Goal: Information Seeking & Learning: Find specific fact

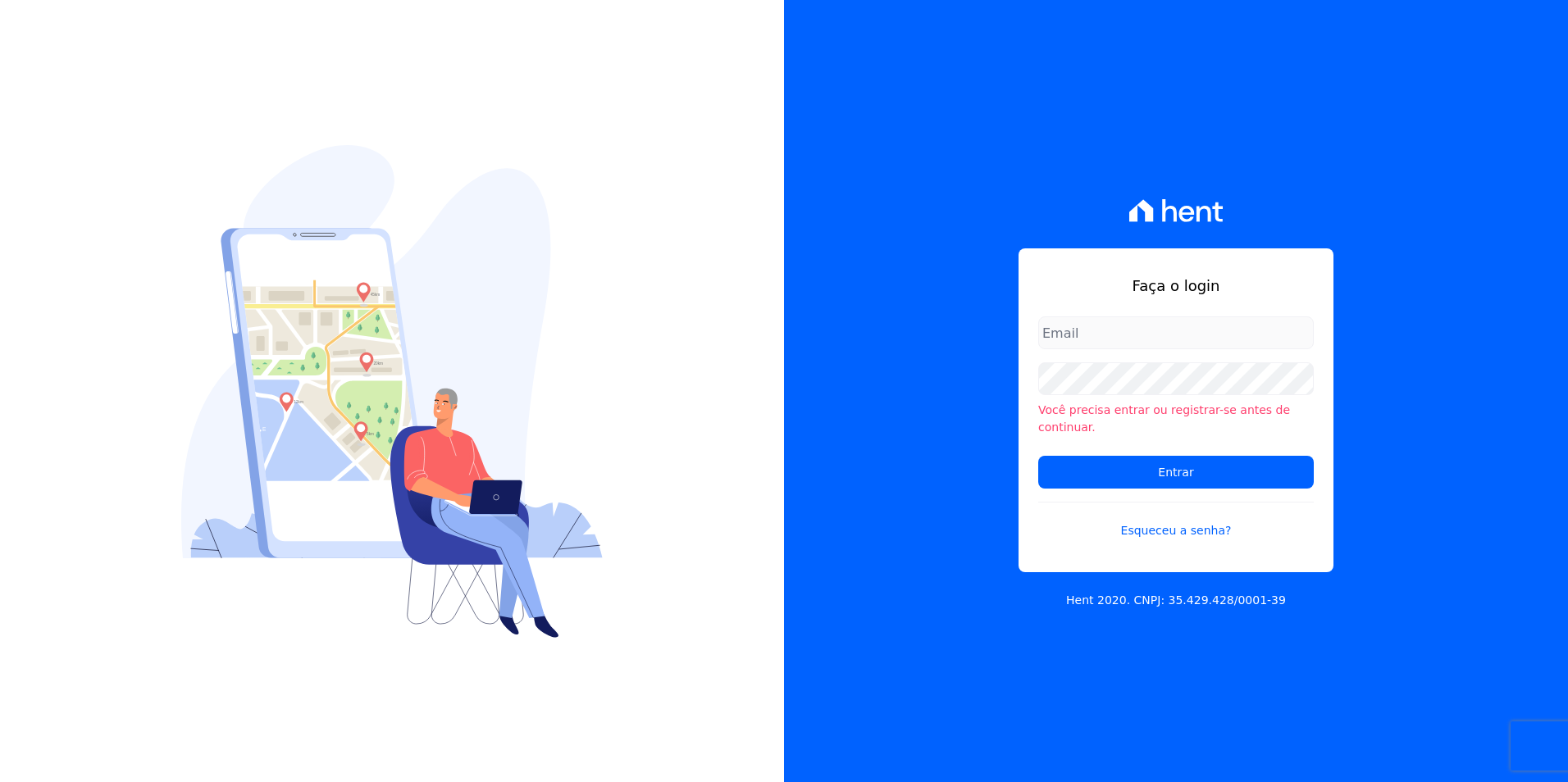
click at [1189, 342] on input "email" at bounding box center [1176, 333] width 276 height 33
click at [1038, 456] on input "Entrar" at bounding box center [1176, 472] width 276 height 33
type input "joao@apiceincorporadora.com.br"
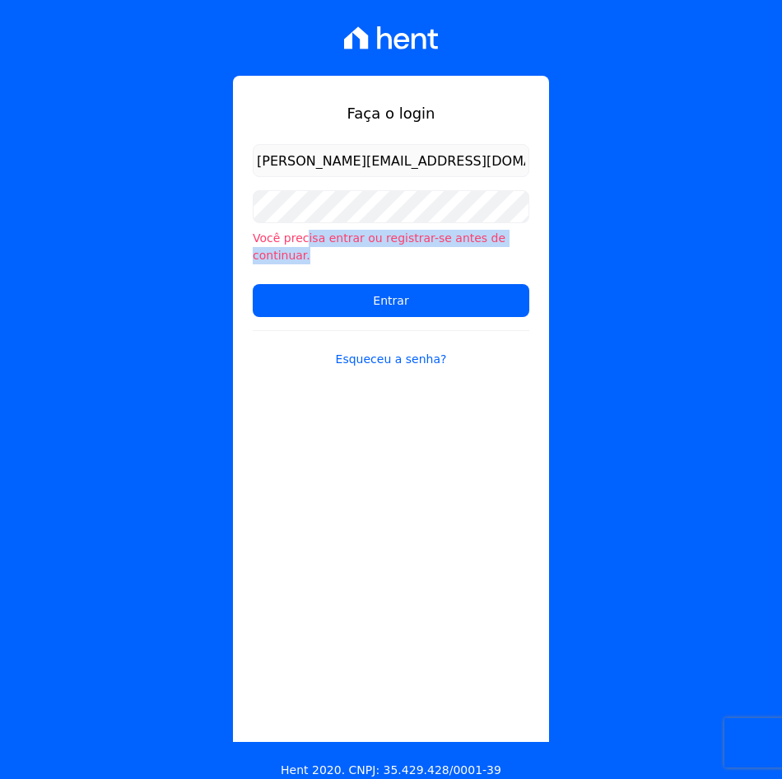
drag, startPoint x: 264, startPoint y: 251, endPoint x: 302, endPoint y: 231, distance: 42.7
click at [301, 232] on form "joao@apiceincorporadora.com.br Você precisa entrar ou registrar-se antes de con…" at bounding box center [391, 266] width 277 height 244
drag, startPoint x: 302, startPoint y: 231, endPoint x: 310, endPoint y: 223, distance: 11.1
click at [310, 223] on div "Você precisa entrar ou registrar-se antes de continuar." at bounding box center [391, 227] width 277 height 74
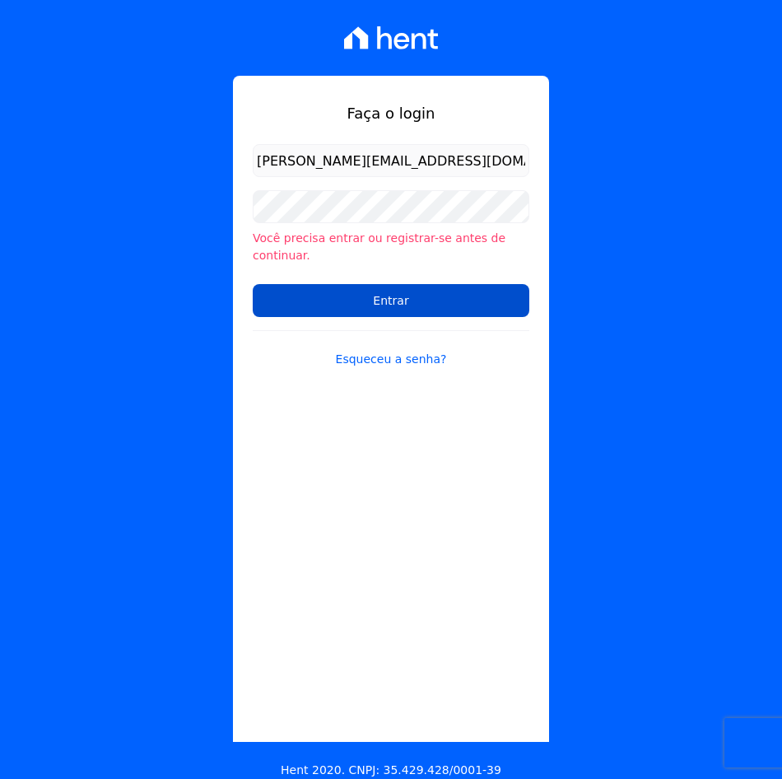
click at [277, 284] on input "Entrar" at bounding box center [391, 300] width 277 height 33
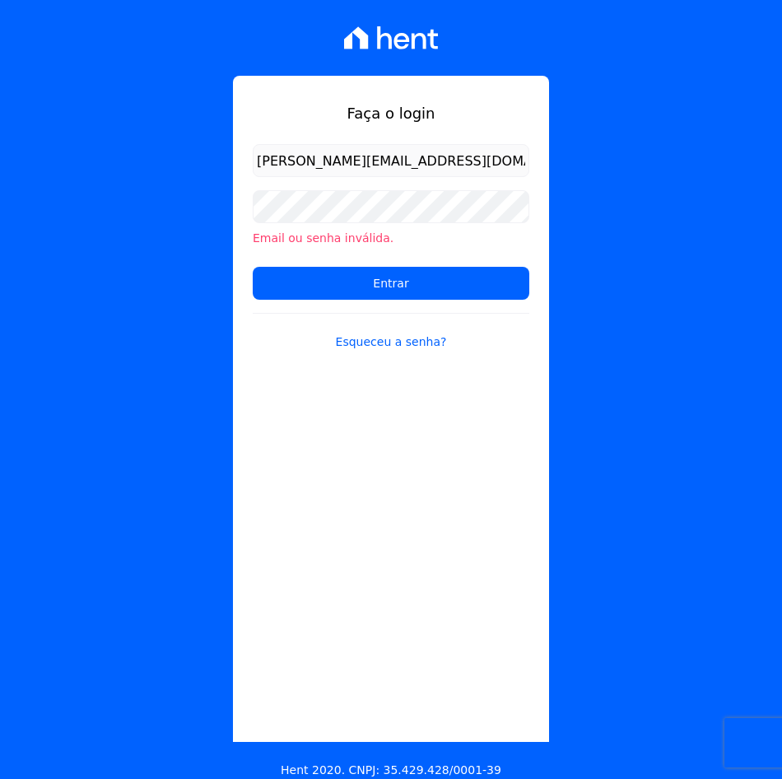
click at [97, 285] on div "Faça o login joao@apiceincorporadora.com.br Email ou senha inválida. Entrar Esq…" at bounding box center [391, 389] width 782 height 779
click at [282, 434] on div "Faça o login joao@apiceincorporadora.com.br Email ou senha inválida. Entrar Esq…" at bounding box center [391, 409] width 316 height 666
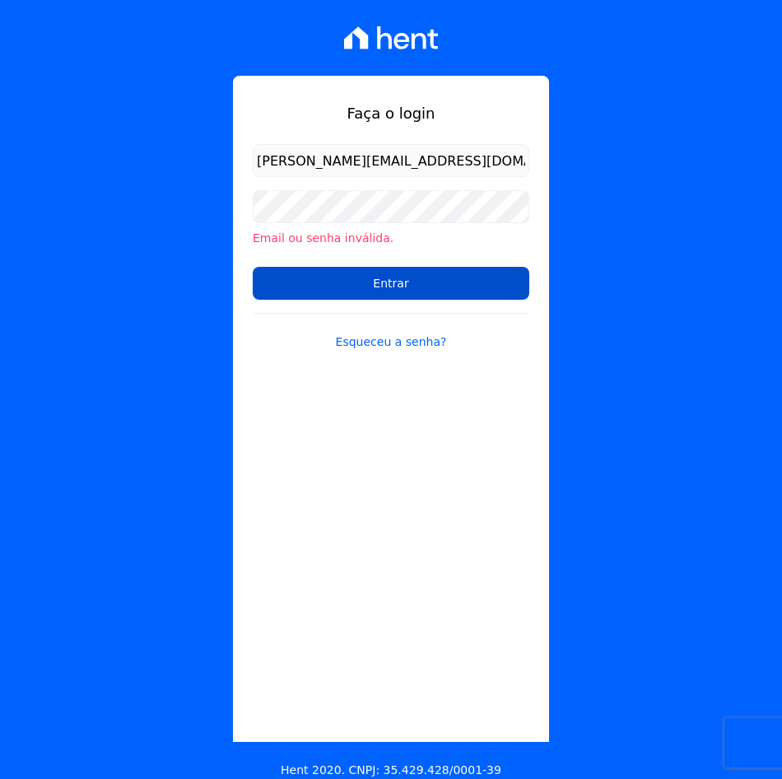
click at [356, 291] on input "Entrar" at bounding box center [391, 283] width 277 height 33
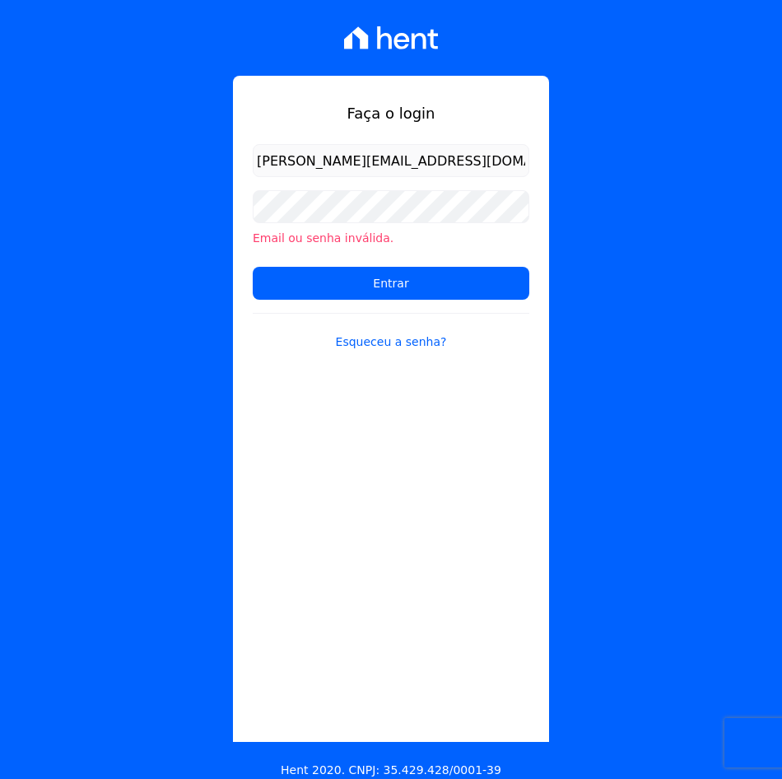
click at [312, 368] on form "joao@apiceincorporadora.com.br Email ou senha inválida. Entrar Esqueceu a senha?" at bounding box center [391, 257] width 277 height 226
drag, startPoint x: 468, startPoint y: 169, endPoint x: 50, endPoint y: 160, distance: 417.5
click at [55, 160] on div "Faça o login joao@apiceincorporadora.com.br Email ou senha inválida. Entrar Esq…" at bounding box center [391, 389] width 782 height 779
drag, startPoint x: 125, startPoint y: 456, endPoint x: 111, endPoint y: 443, distance: 19.2
click at [125, 456] on div "Faça o login joao@apiceincorporadora.com.br Email ou senha inválida. Entrar Esq…" at bounding box center [391, 389] width 782 height 779
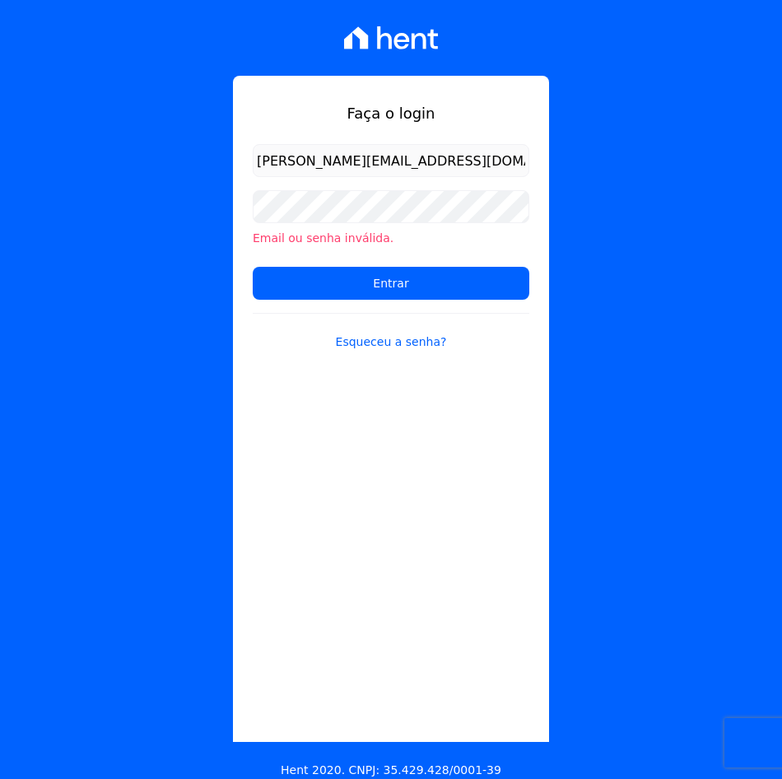
click at [363, 532] on div "Faça o login joao@apiceincorporadora.com.br Email ou senha inválida. Entrar Esq…" at bounding box center [391, 409] width 316 height 666
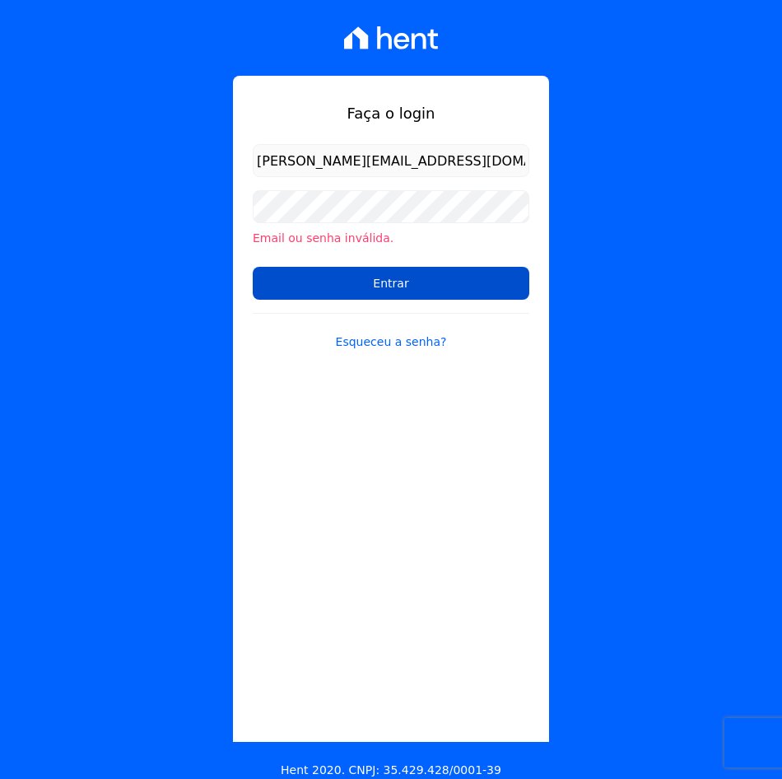
click at [378, 289] on input "Entrar" at bounding box center [391, 283] width 277 height 33
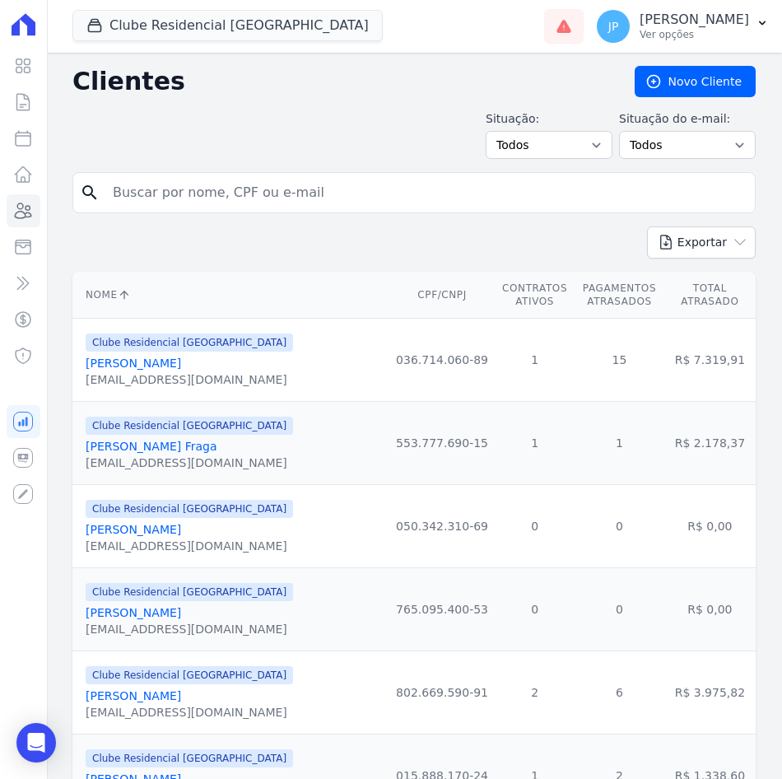
click at [217, 184] on input "search" at bounding box center [425, 192] width 645 height 33
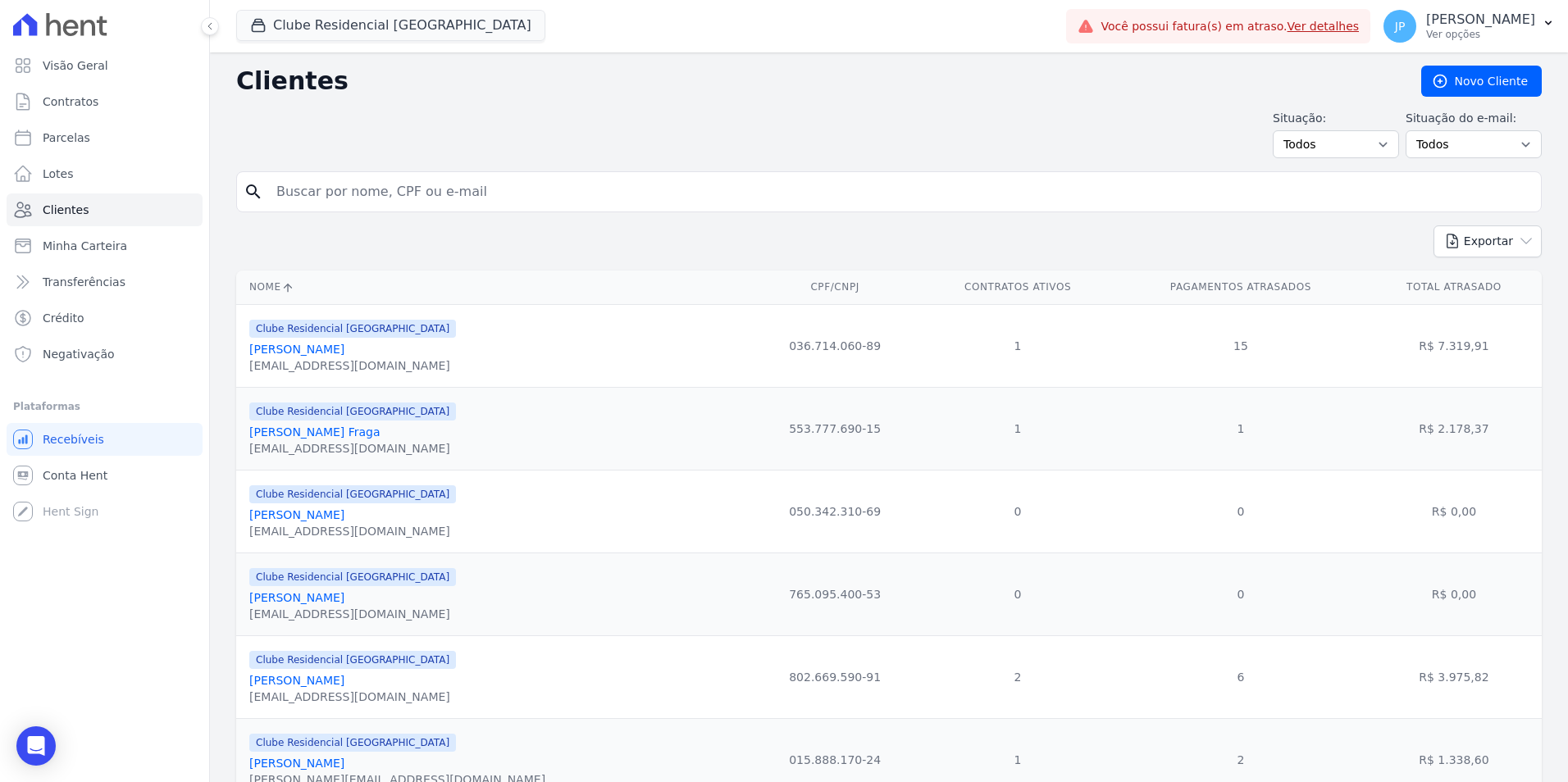
click at [778, 30] on link "Ver detalhes" at bounding box center [1323, 26] width 72 height 13
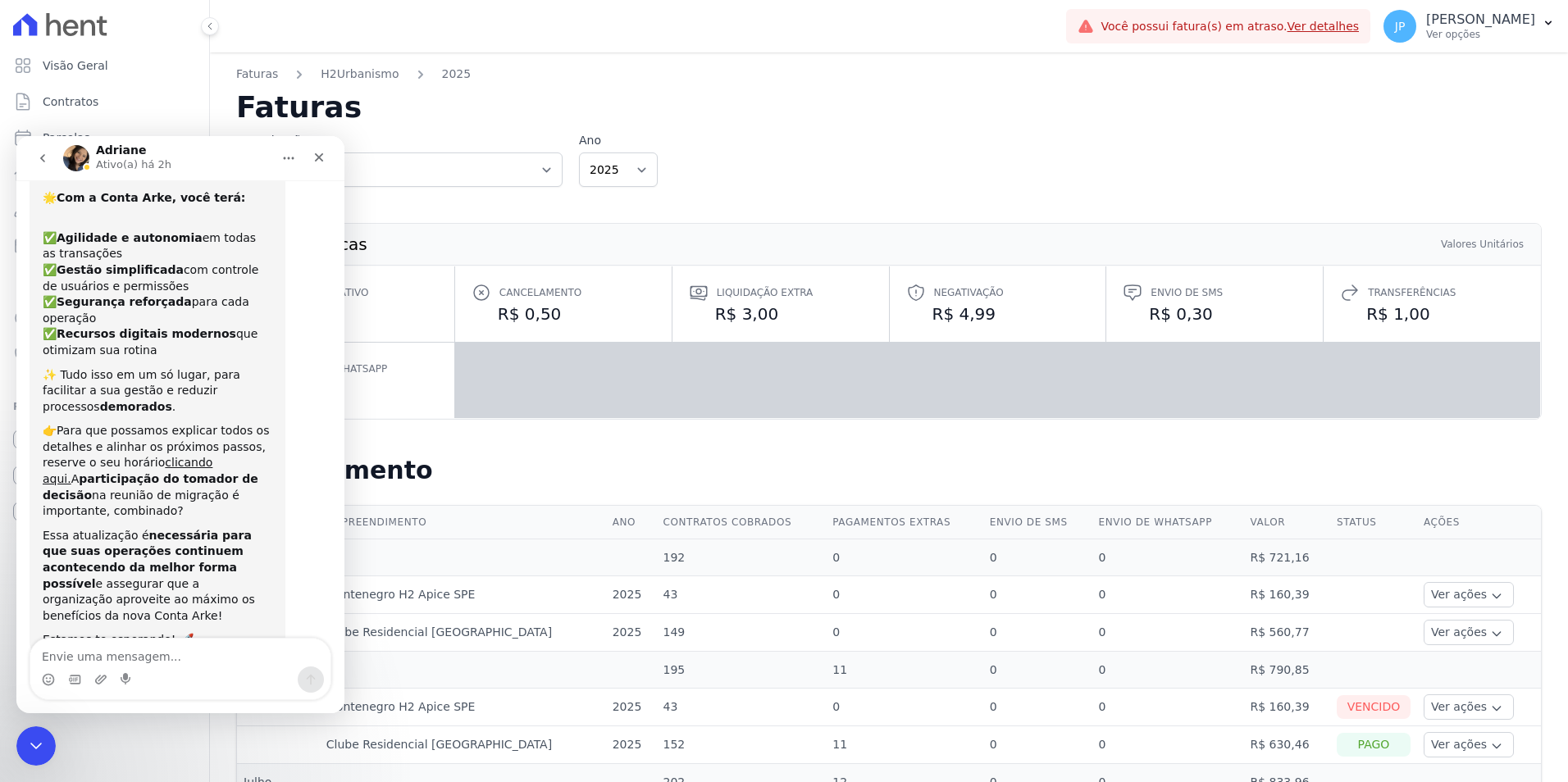
scroll to position [138, 0]
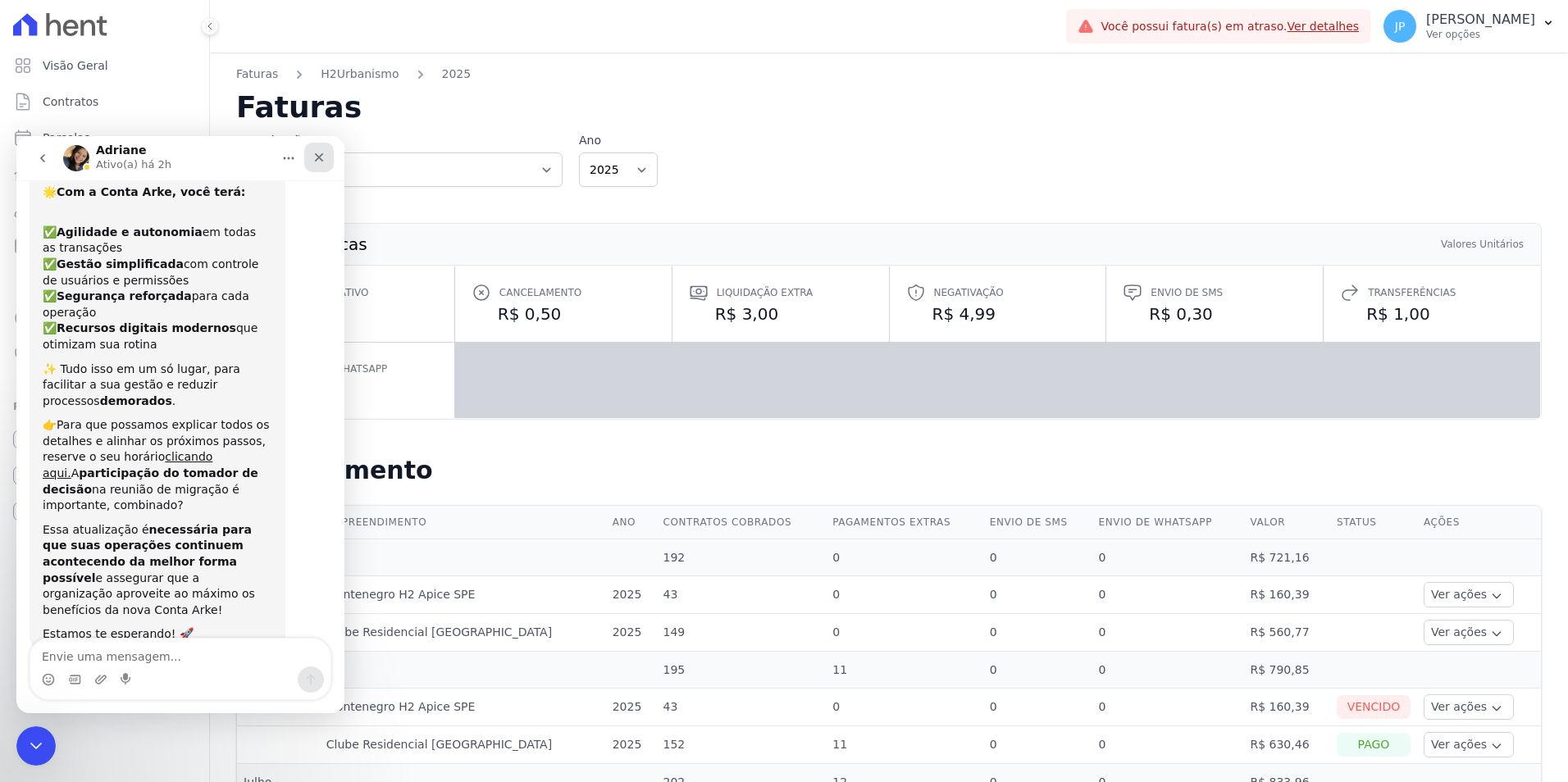
click at [309, 155] on div "Fechar" at bounding box center [319, 157] width 30 height 30
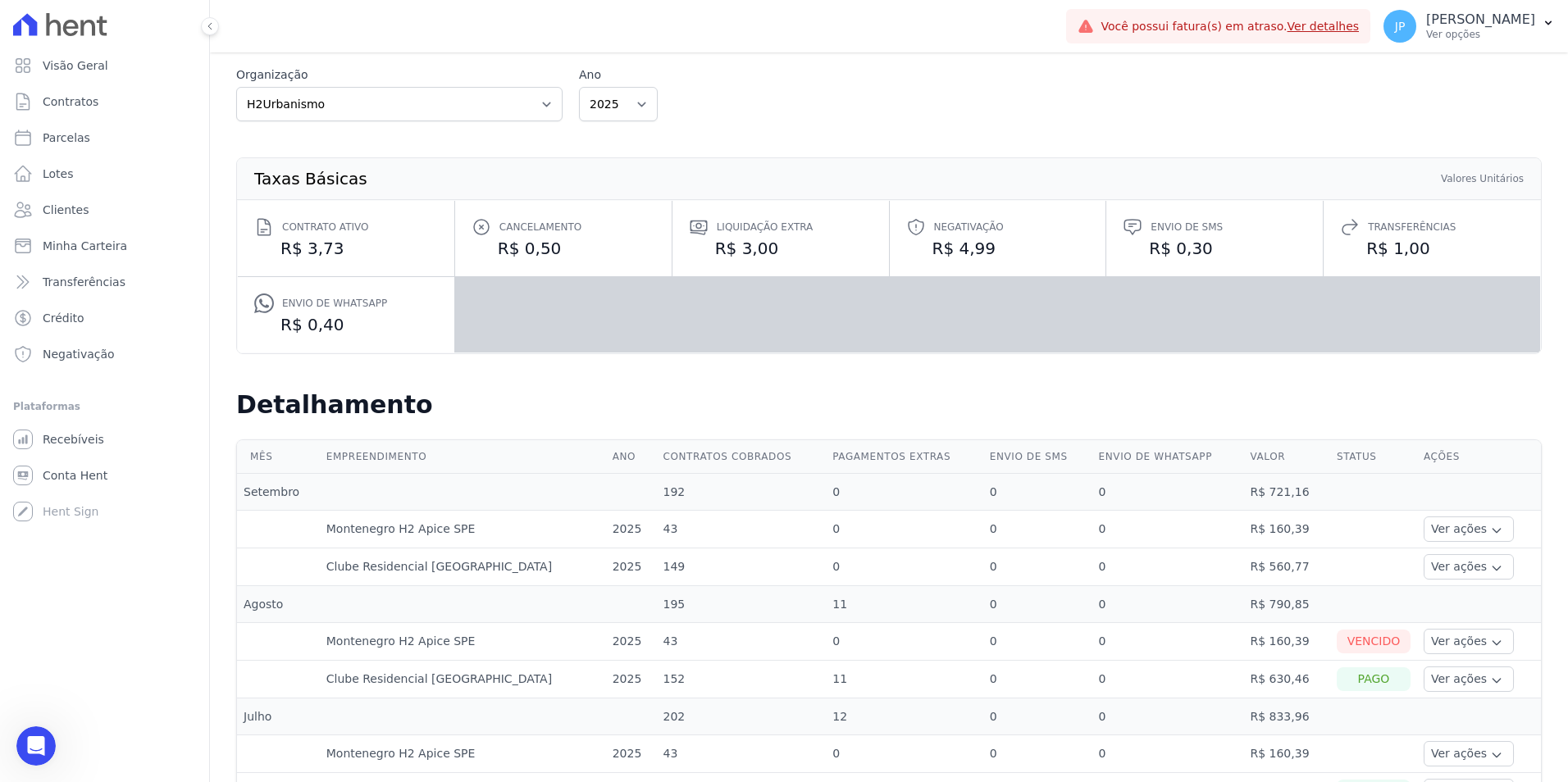
scroll to position [164, 0]
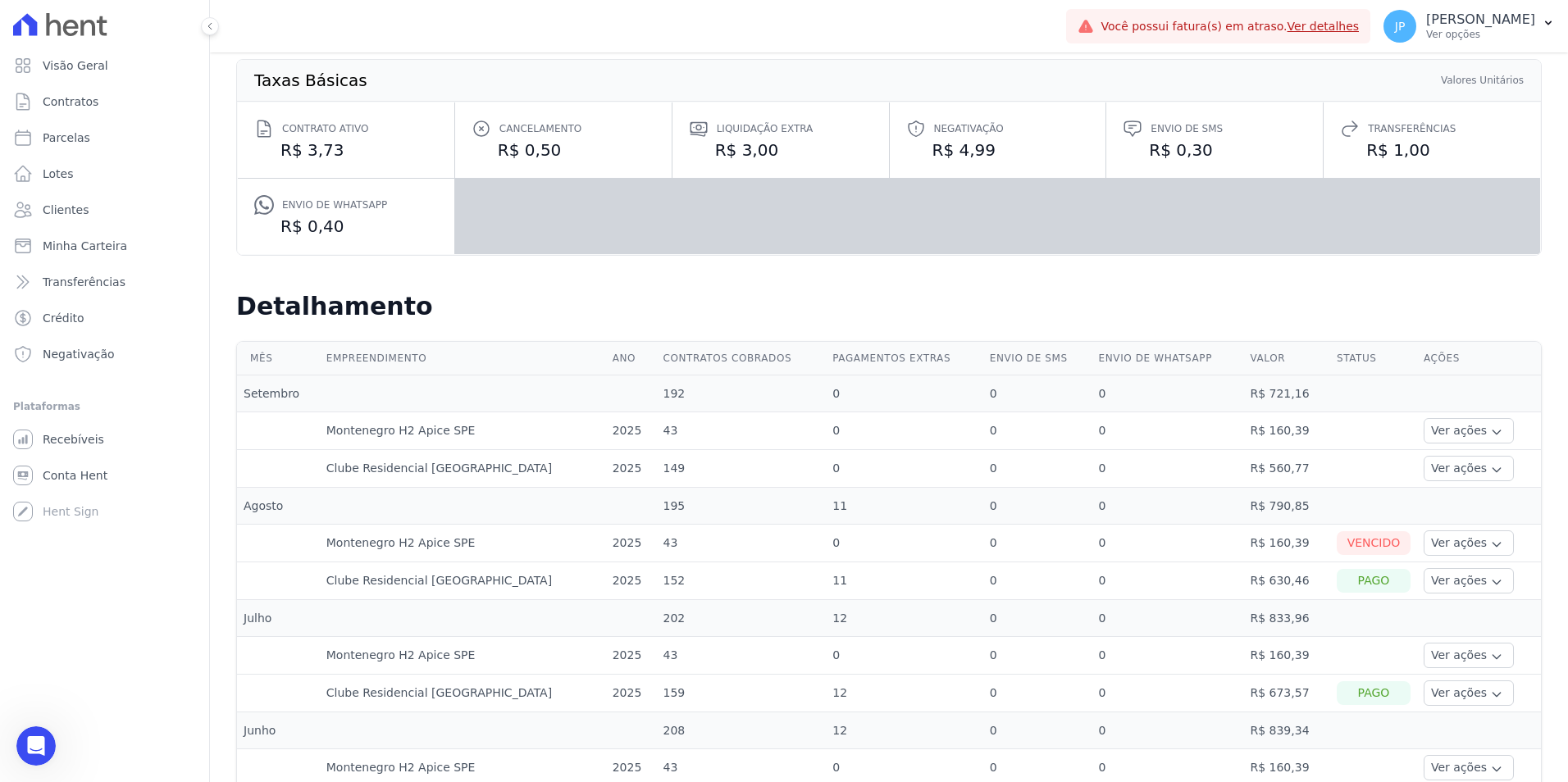
drag, startPoint x: 257, startPoint y: 512, endPoint x: 285, endPoint y: 513, distance: 28.0
click at [285, 513] on td "Agosto" at bounding box center [278, 506] width 83 height 37
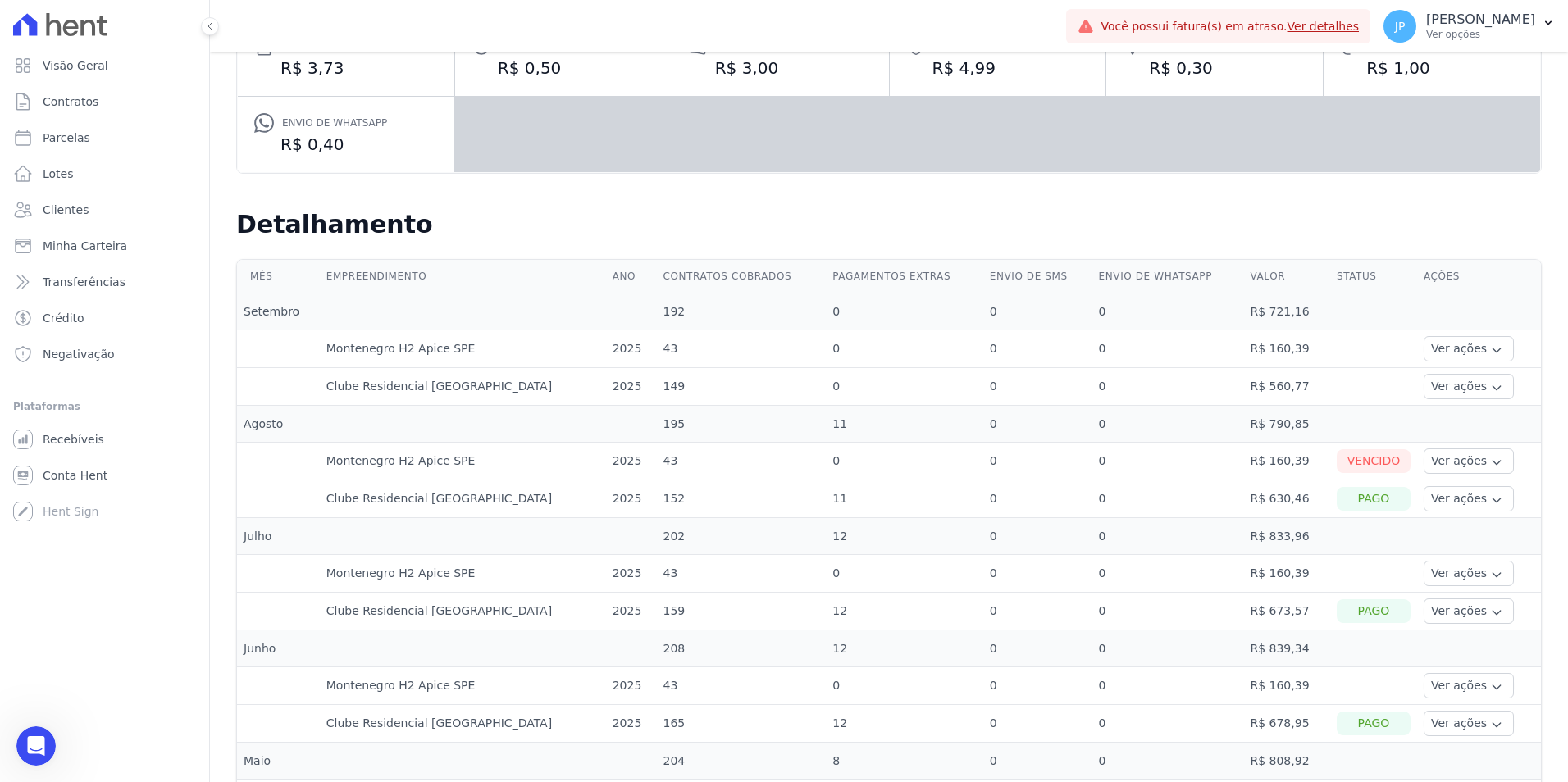
click at [257, 420] on td "Agosto" at bounding box center [278, 423] width 83 height 37
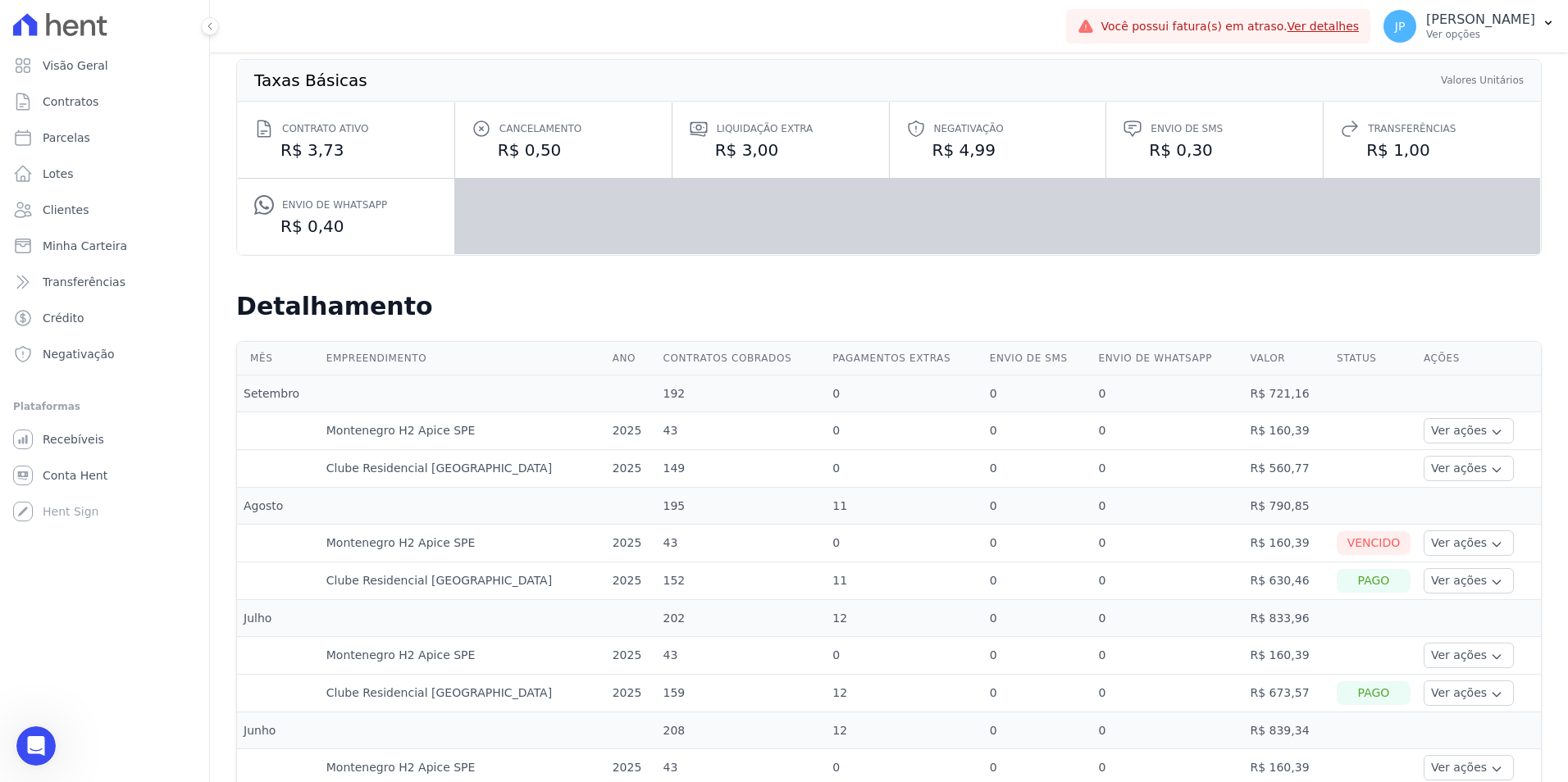
scroll to position [138, 0]
click at [778, 541] on button "Ver ações" at bounding box center [1468, 544] width 91 height 26
click at [778, 586] on link "Ver boleto" at bounding box center [1491, 588] width 122 height 17
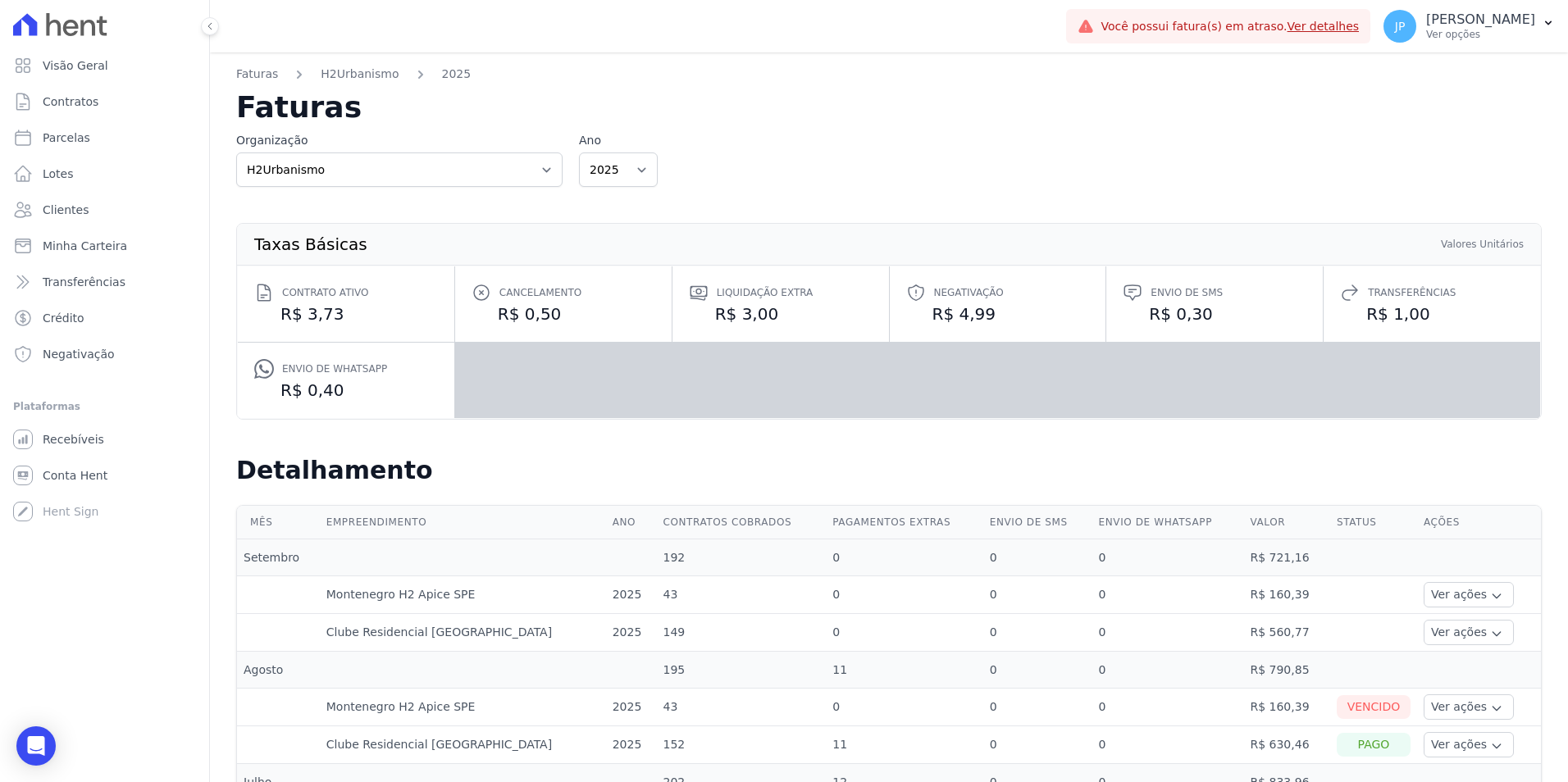
drag, startPoint x: 218, startPoint y: 26, endPoint x: 211, endPoint y: 35, distance: 11.4
click at [218, 26] on button at bounding box center [210, 26] width 18 height 18
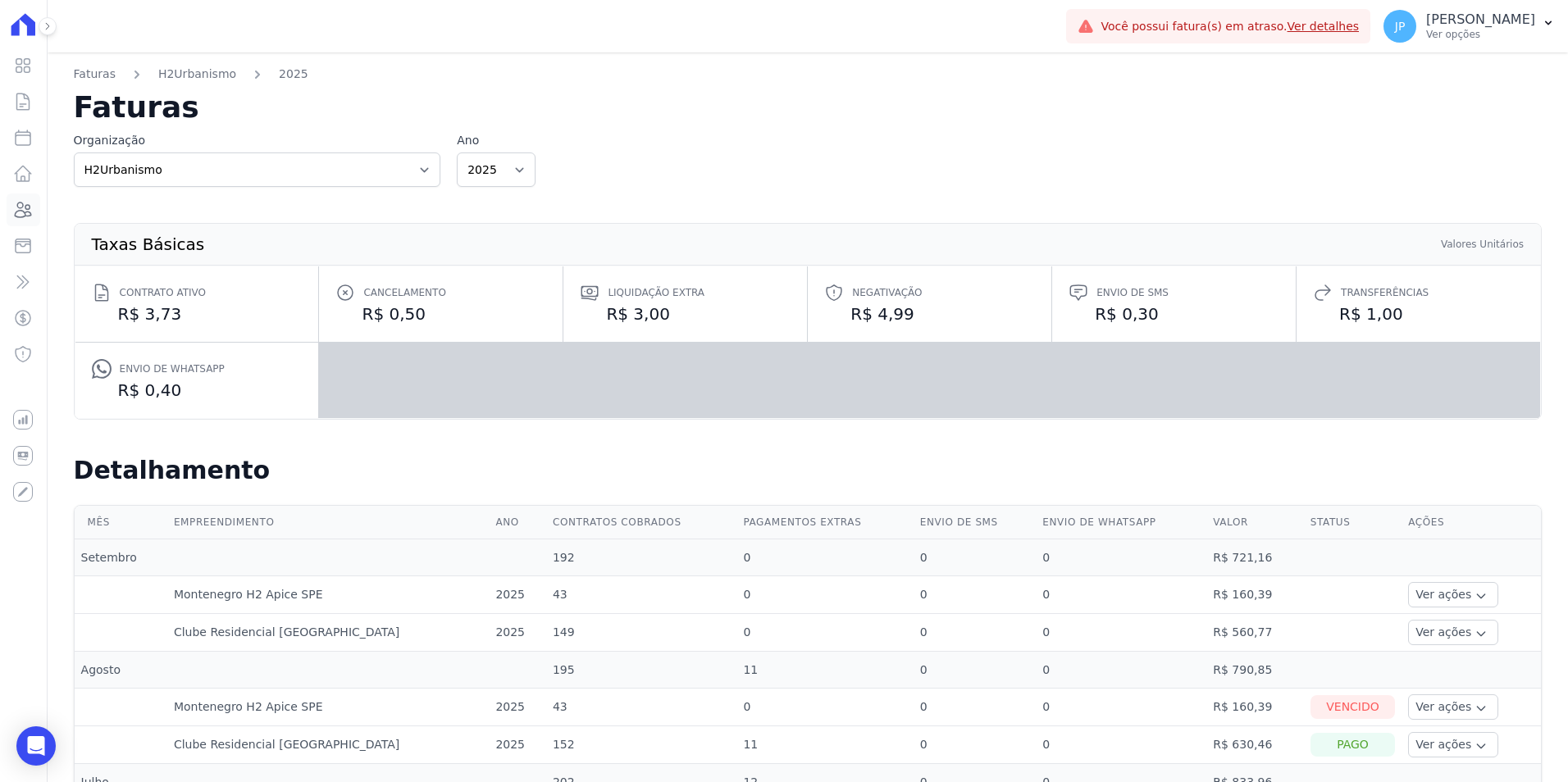
click at [28, 216] on icon at bounding box center [24, 209] width 16 height 15
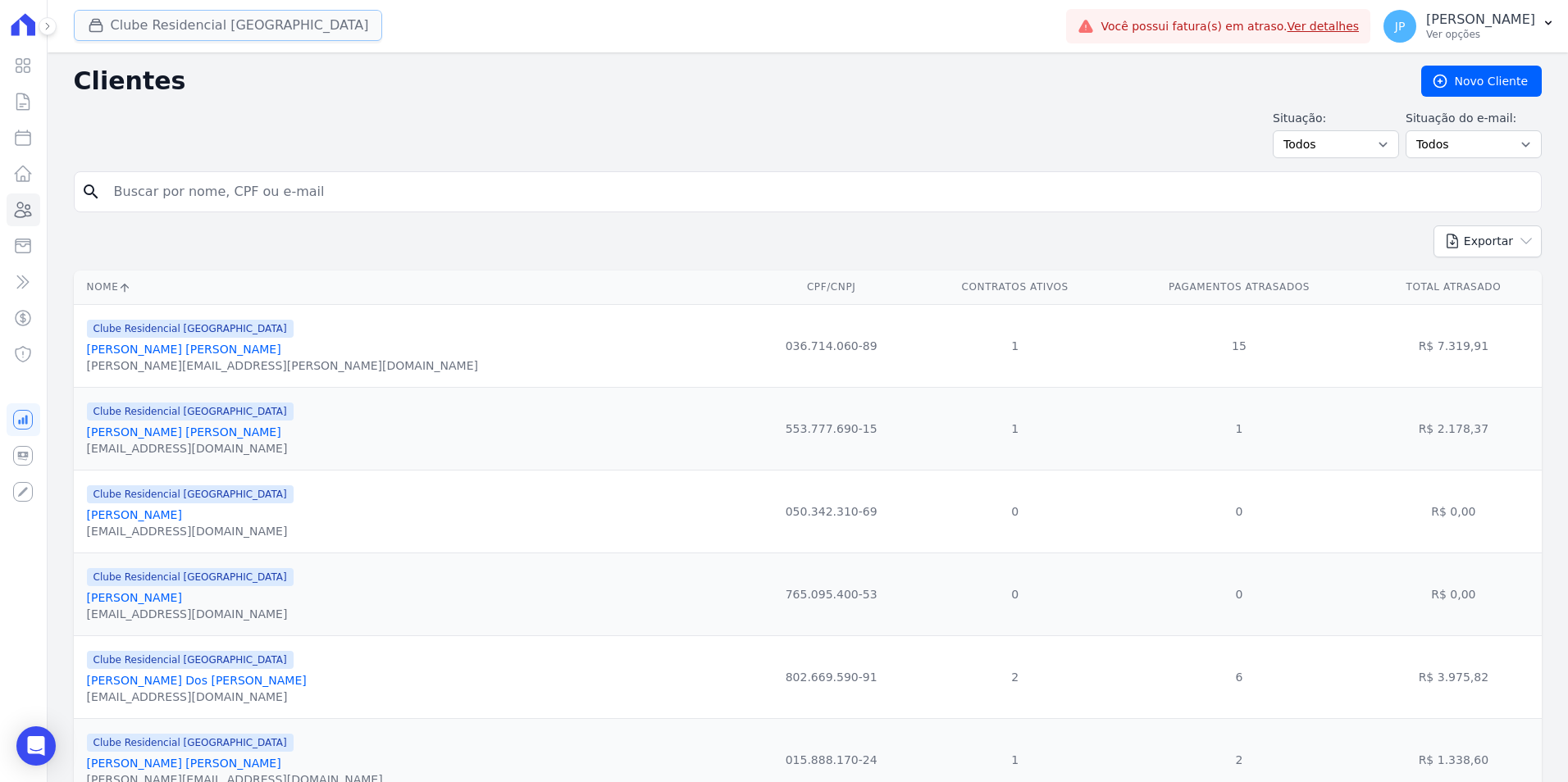
click at [88, 26] on icon "button" at bounding box center [96, 25] width 16 height 16
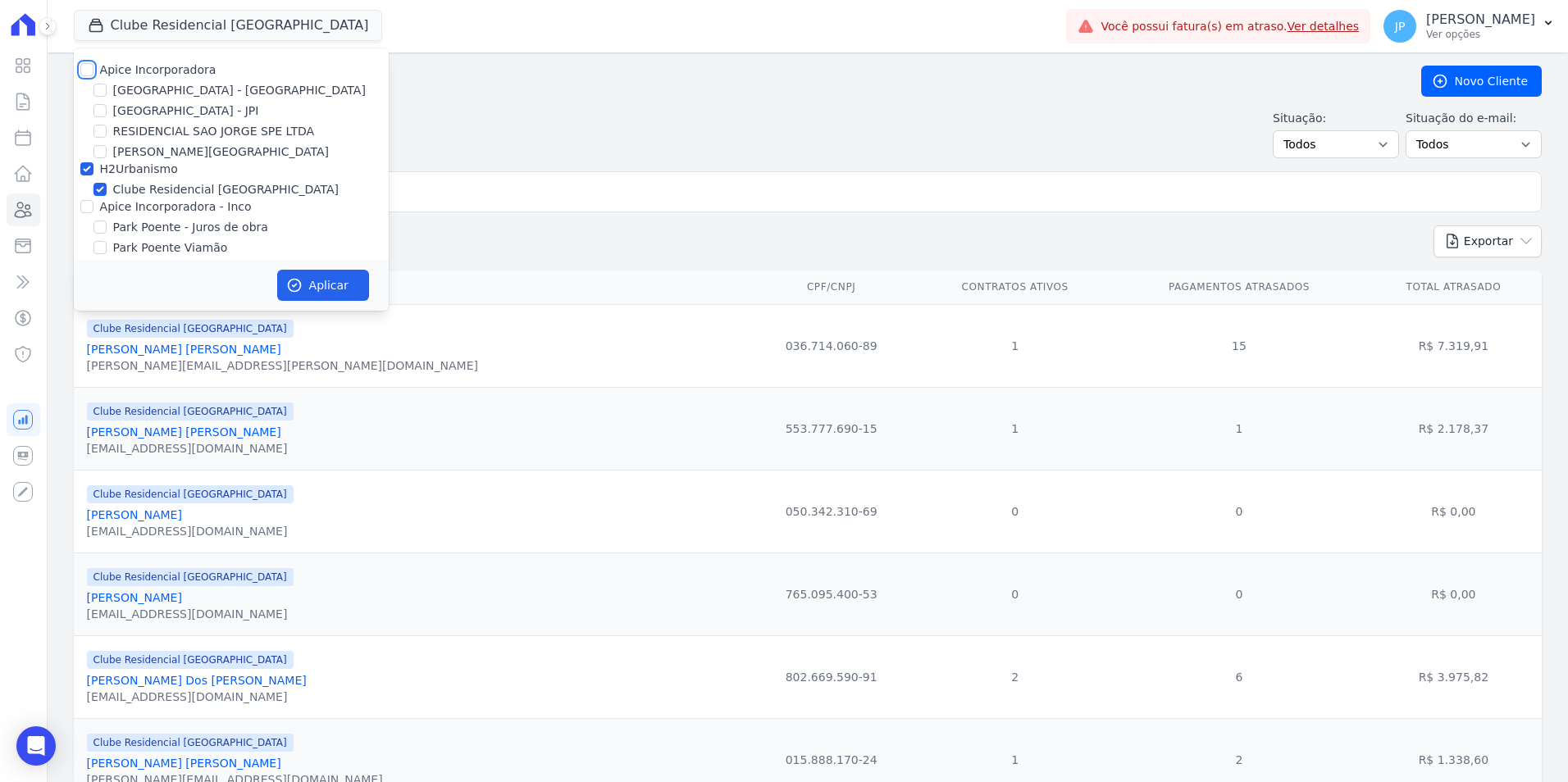
click at [92, 71] on input "Apice Incorporadora" at bounding box center [87, 69] width 13 height 13
checkbox input "true"
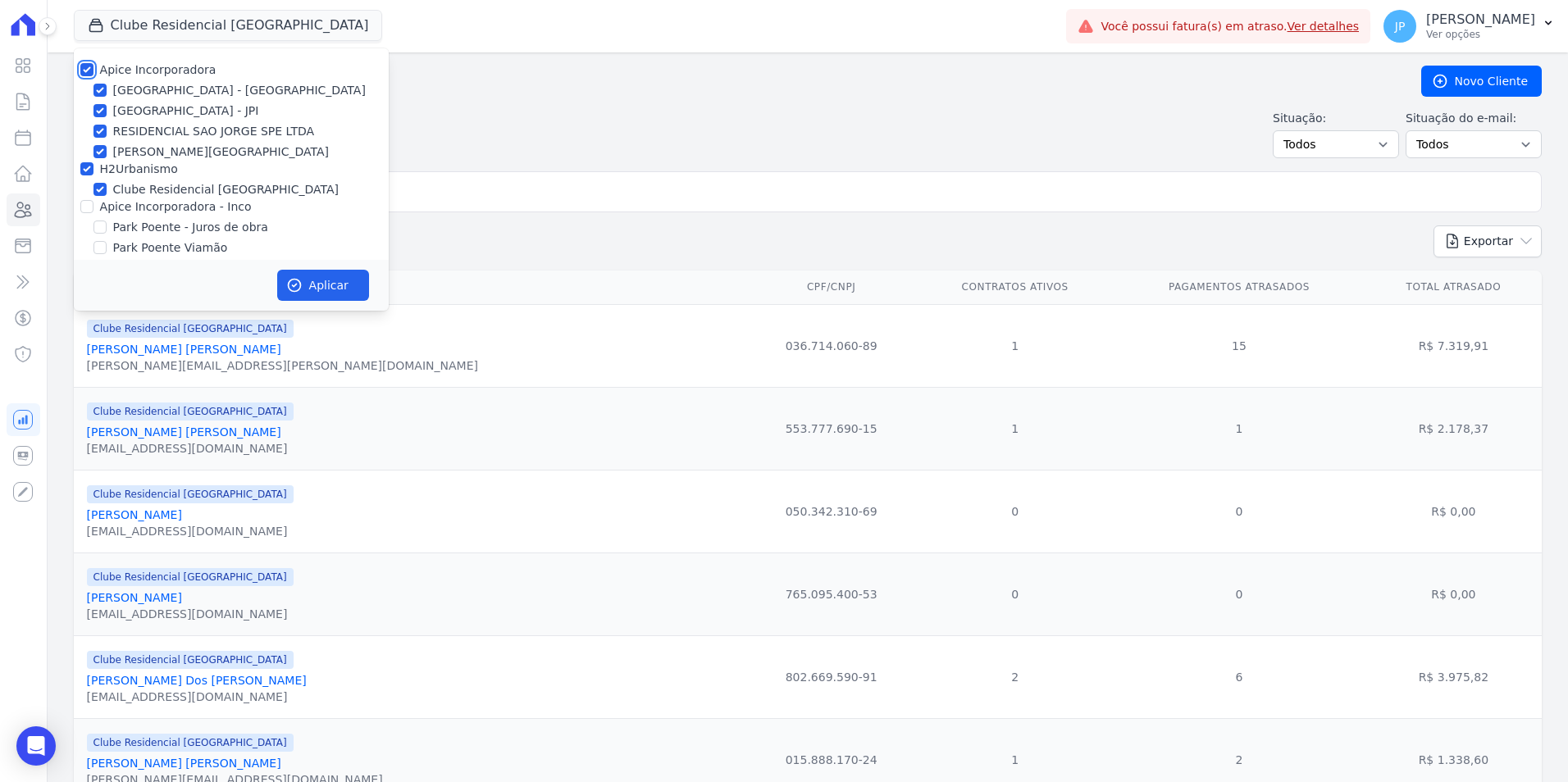
checkbox input "true"
click at [85, 202] on input "Apice Incorporadora - Inco" at bounding box center [87, 206] width 13 height 13
checkbox input "true"
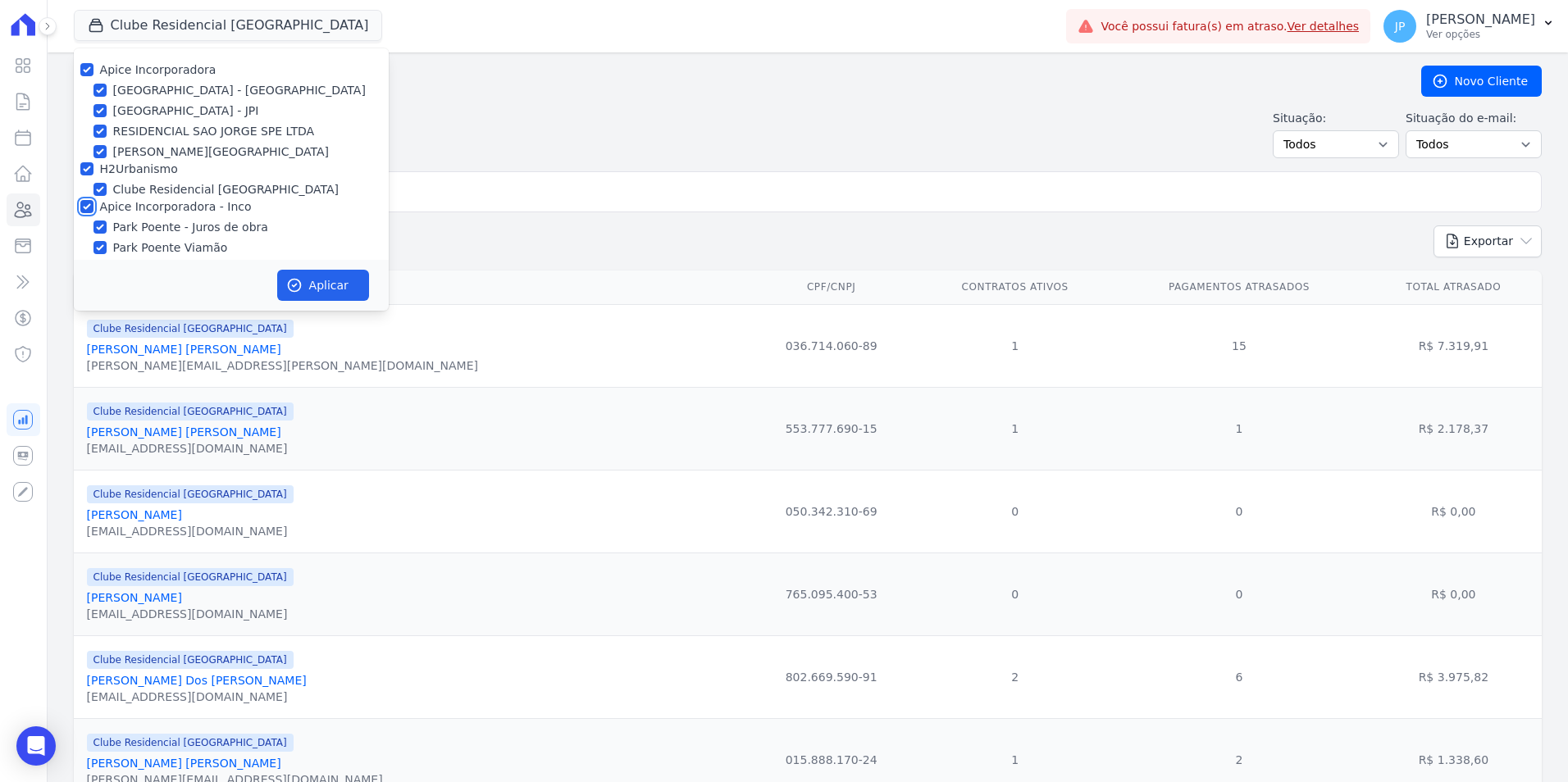
checkbox input "true"
click at [321, 271] on button "Aplicar" at bounding box center [323, 285] width 92 height 31
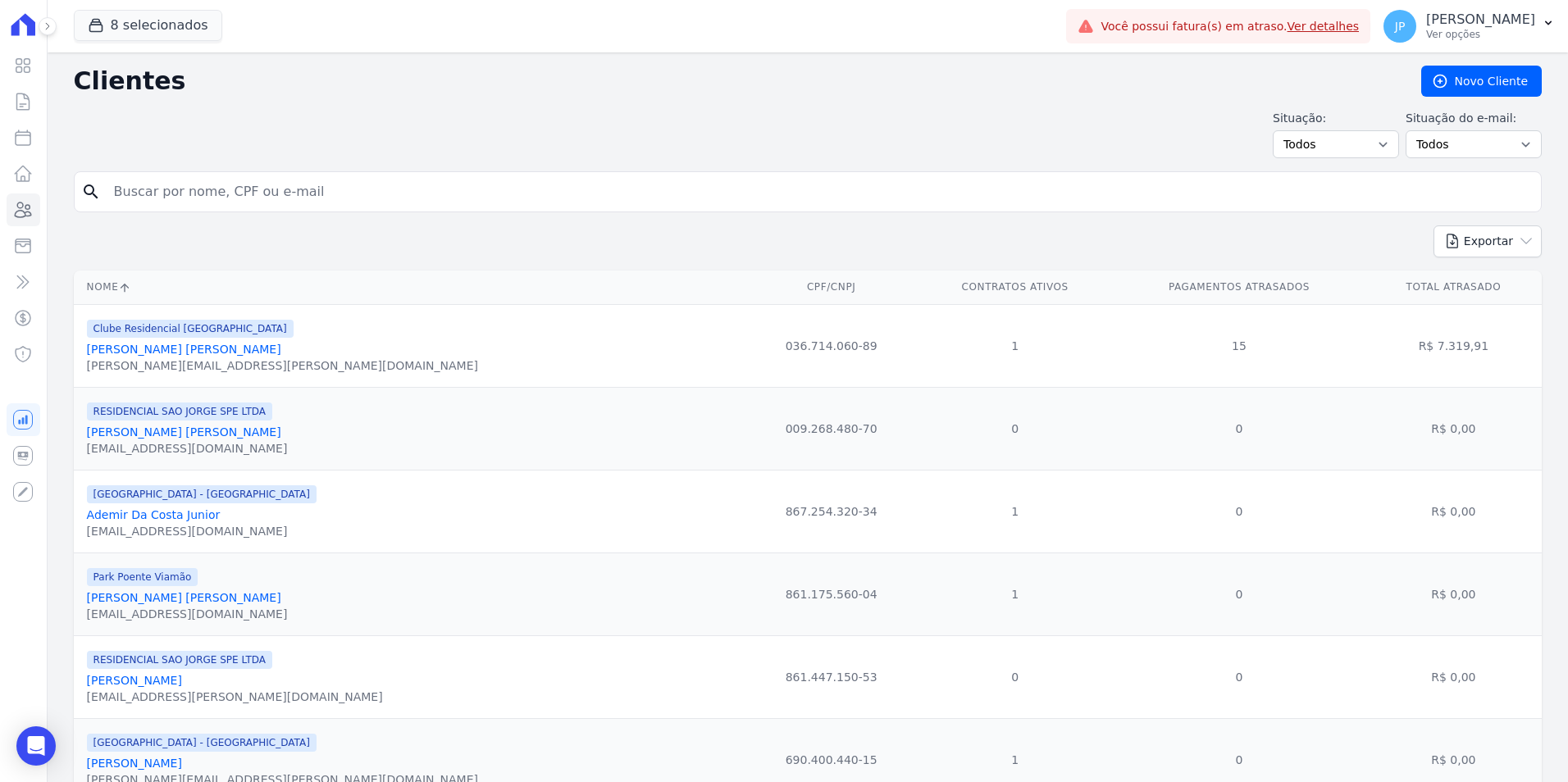
click at [443, 183] on input "search" at bounding box center [820, 191] width 1431 height 33
paste input "382114"
type input "382114"
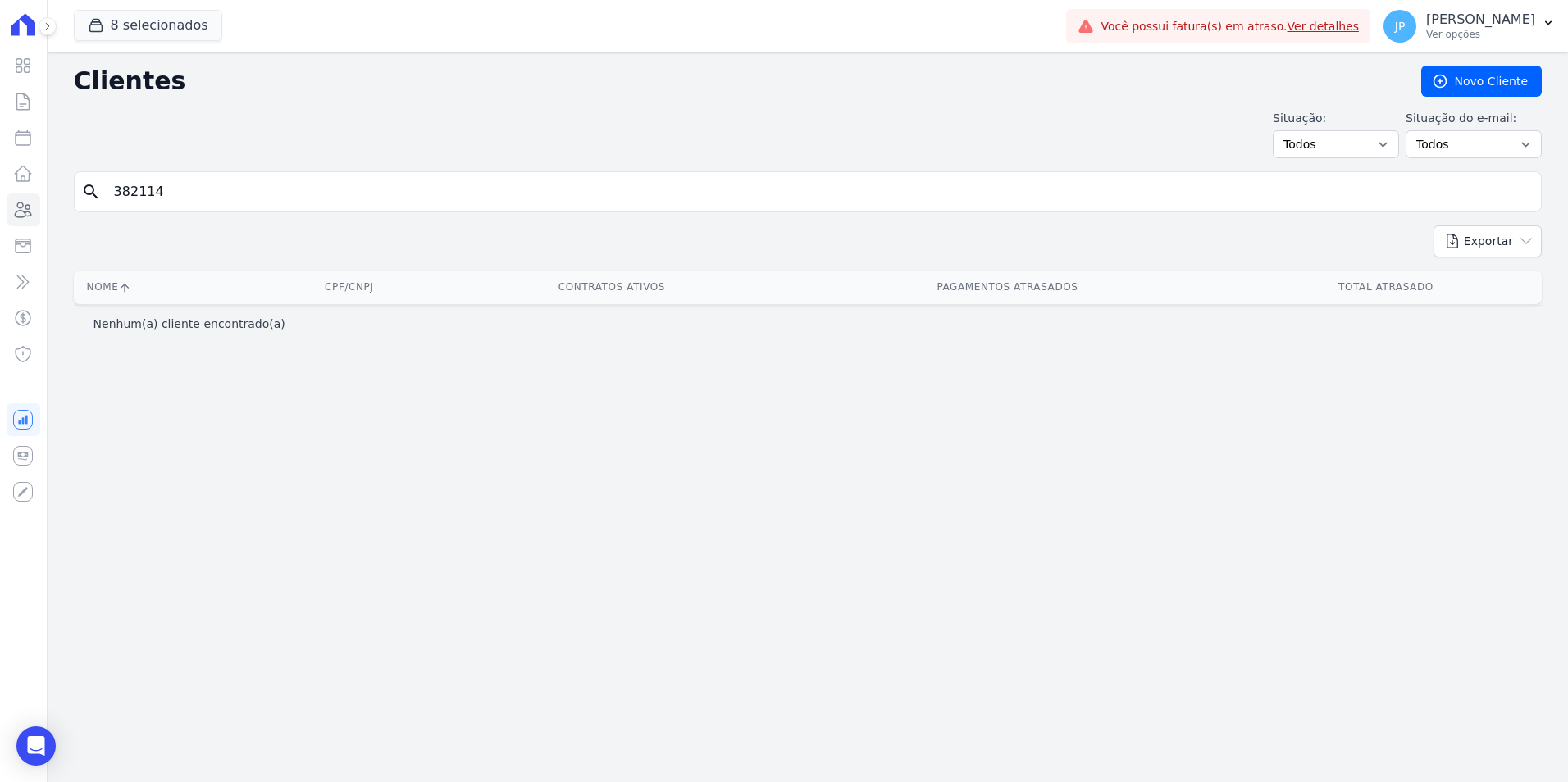
drag, startPoint x: 410, startPoint y: 188, endPoint x: 386, endPoint y: 167, distance: 31.9
click at [386, 167] on div "Clientes [GEOGRAPHIC_DATA] Situação: Todos Adimplentes Inadimplentes Situação d…" at bounding box center [808, 417] width 1520 height 730
click at [281, 188] on input "382114" at bounding box center [820, 191] width 1431 height 33
type input "3"
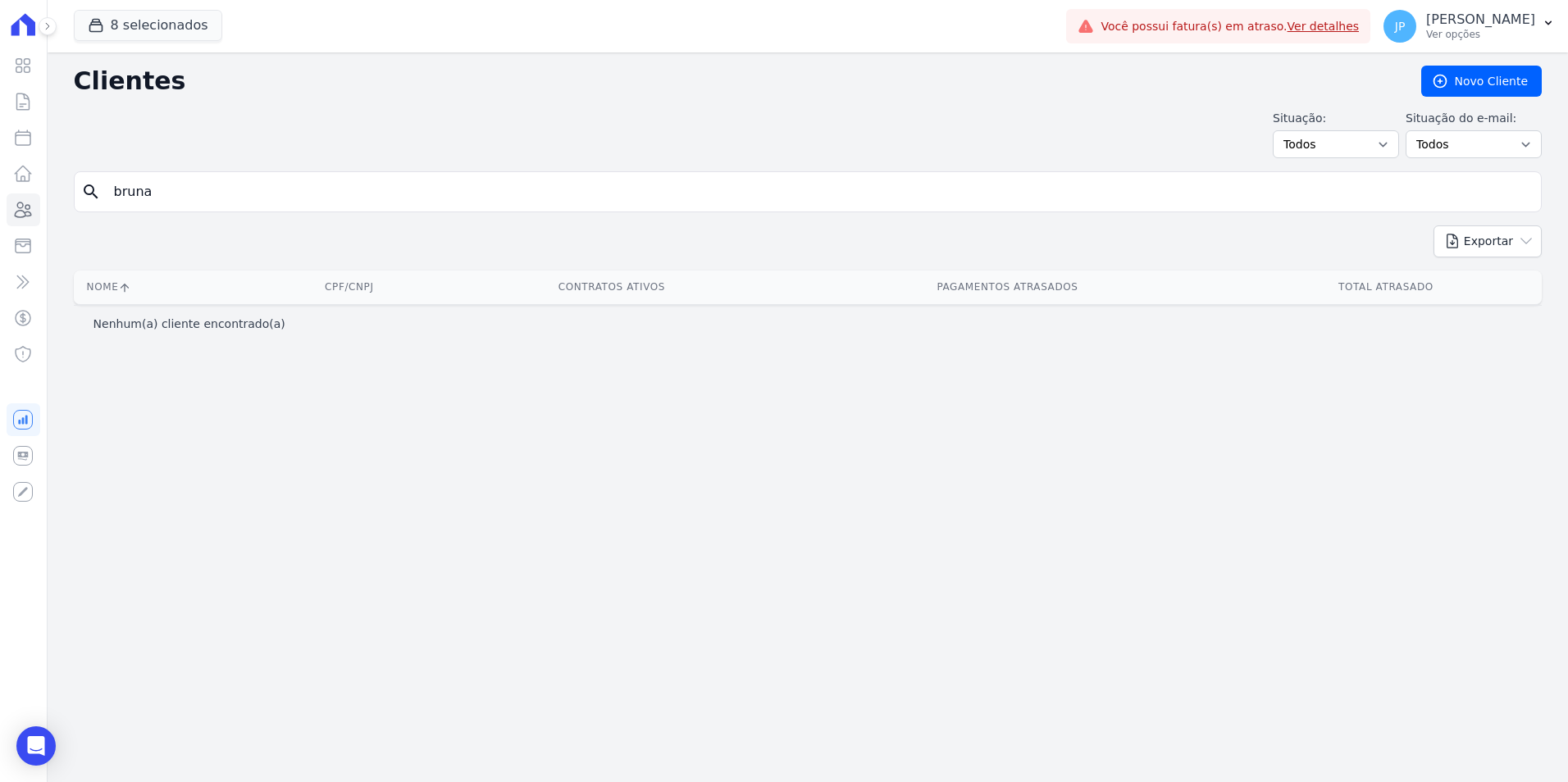
type input "[PERSON_NAME] [PERSON_NAME]"
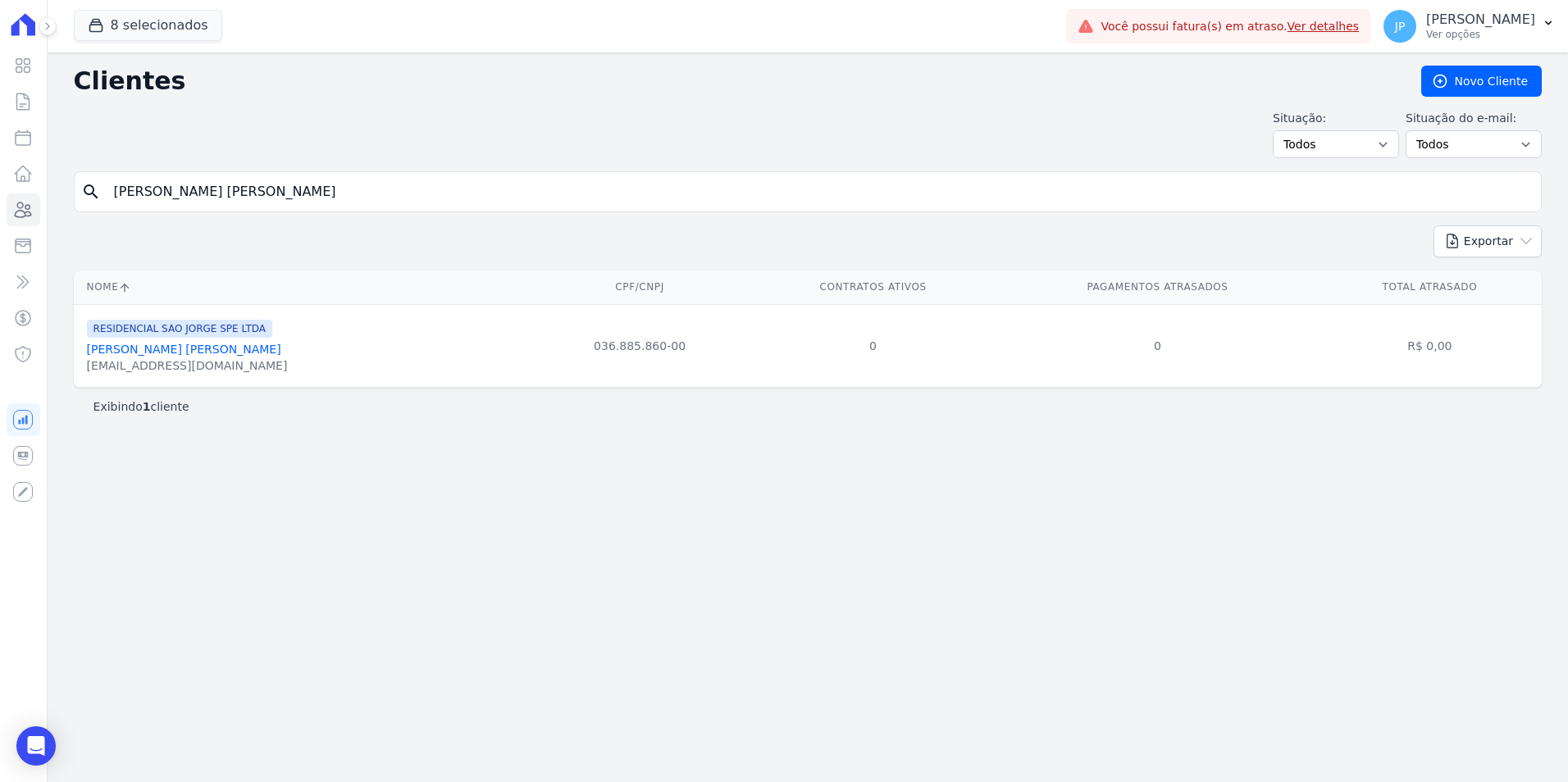
click at [380, 178] on input "[PERSON_NAME] [PERSON_NAME]" at bounding box center [820, 191] width 1431 height 33
paste input "[PERSON_NAME] [PERSON_NAME]"
type input "[PERSON_NAME] [PERSON_NAME]"
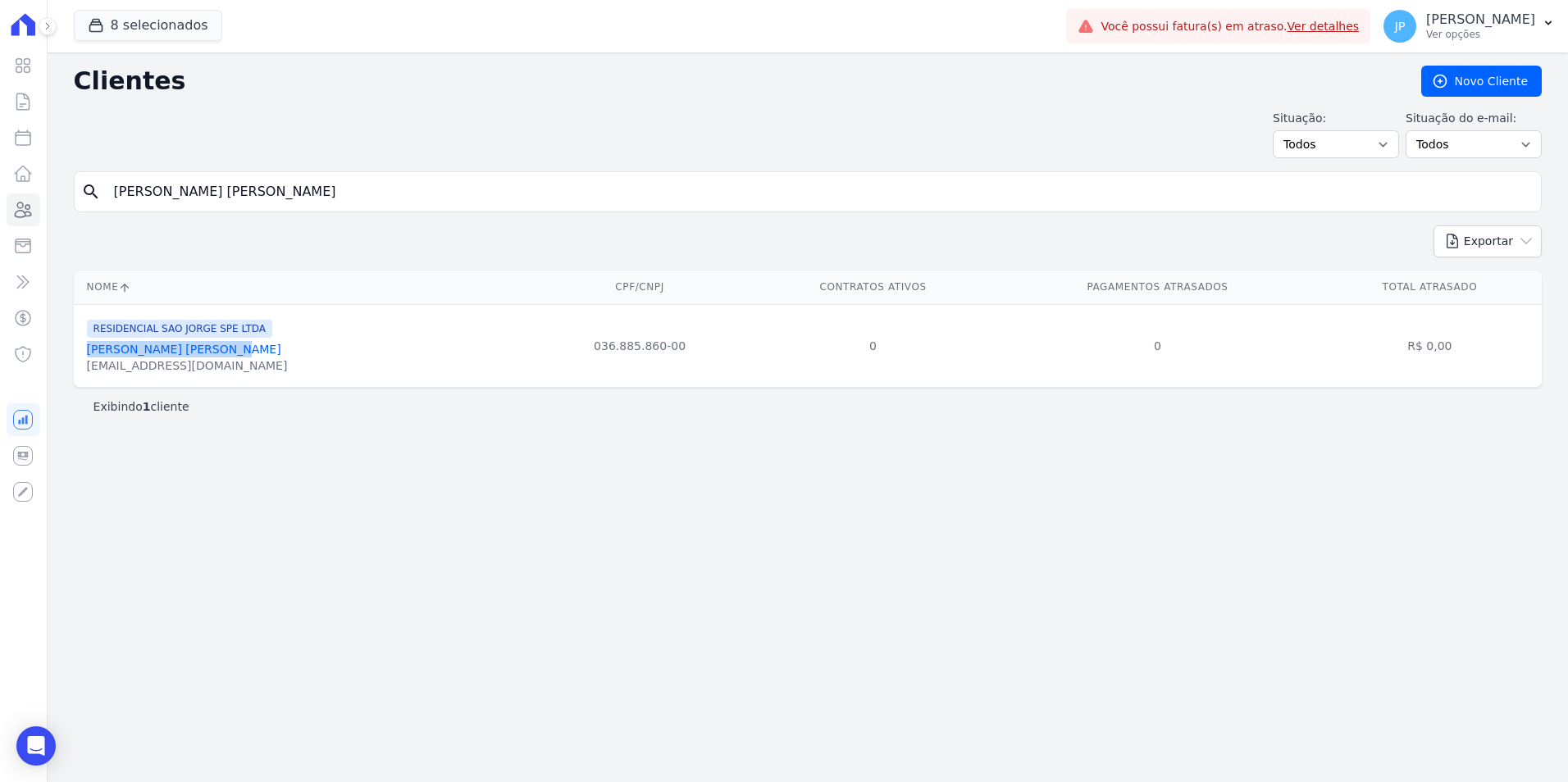
drag, startPoint x: 222, startPoint y: 351, endPoint x: 86, endPoint y: 351, distance: 136.0
click at [87, 351] on div "[PERSON_NAME] [PERSON_NAME]" at bounding box center [187, 349] width 201 height 16
copy link "[PERSON_NAME] [PERSON_NAME]"
